Goal: Check status: Check status

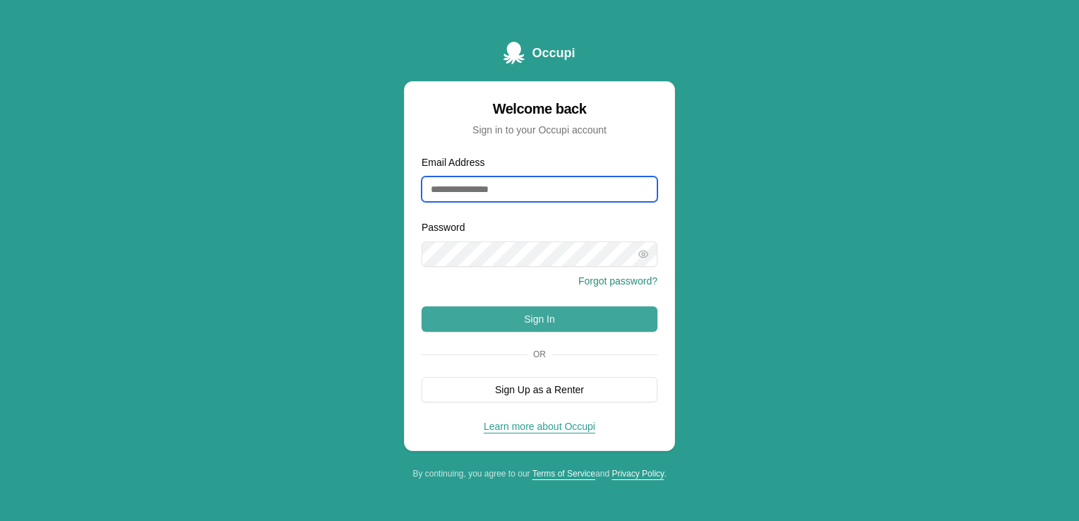
type input "**********"
click at [517, 316] on button "Sign In" at bounding box center [540, 318] width 236 height 25
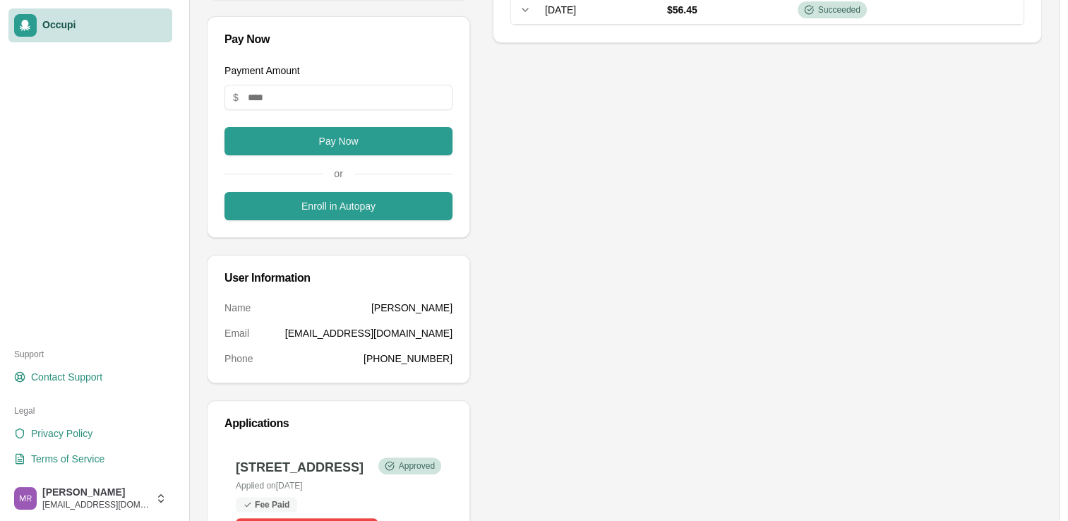
scroll to position [321, 0]
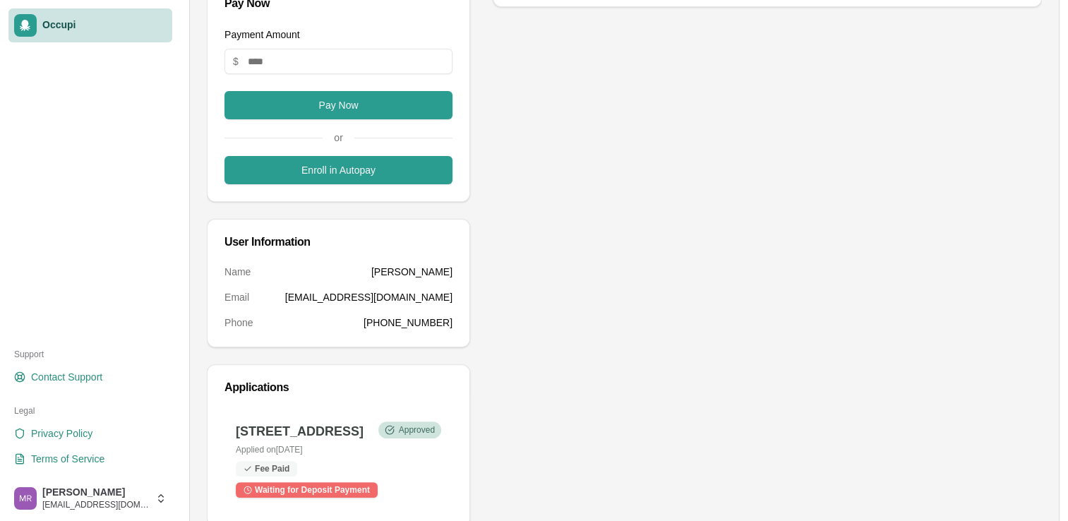
click at [356, 482] on div "Waiting for Deposit Payment" at bounding box center [307, 490] width 142 height 16
click at [261, 468] on div "Fee Paid" at bounding box center [266, 469] width 61 height 16
click at [362, 482] on div "Waiting for Deposit Payment" at bounding box center [307, 490] width 142 height 16
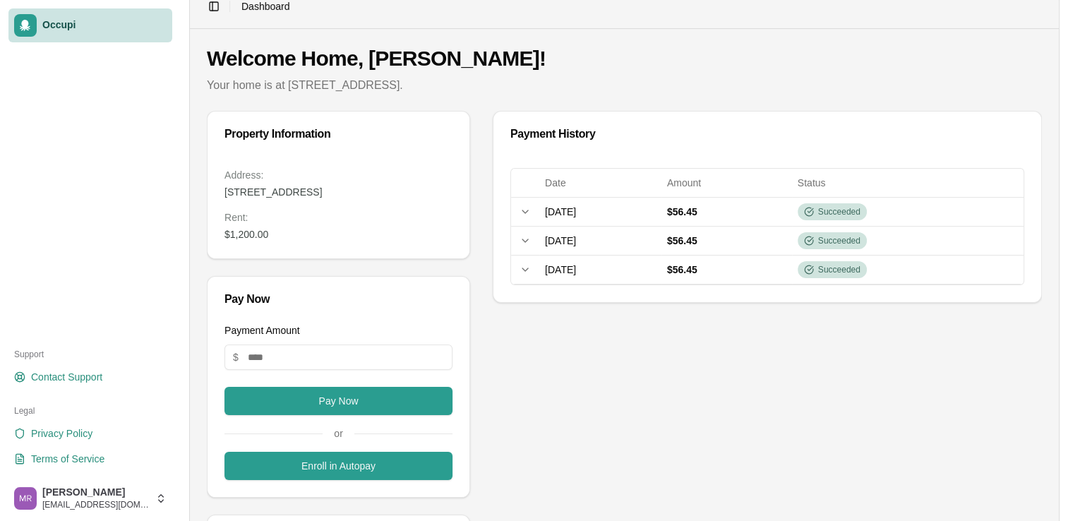
scroll to position [0, 0]
